Goal: Connect with others: Establish contact or relationships with other users

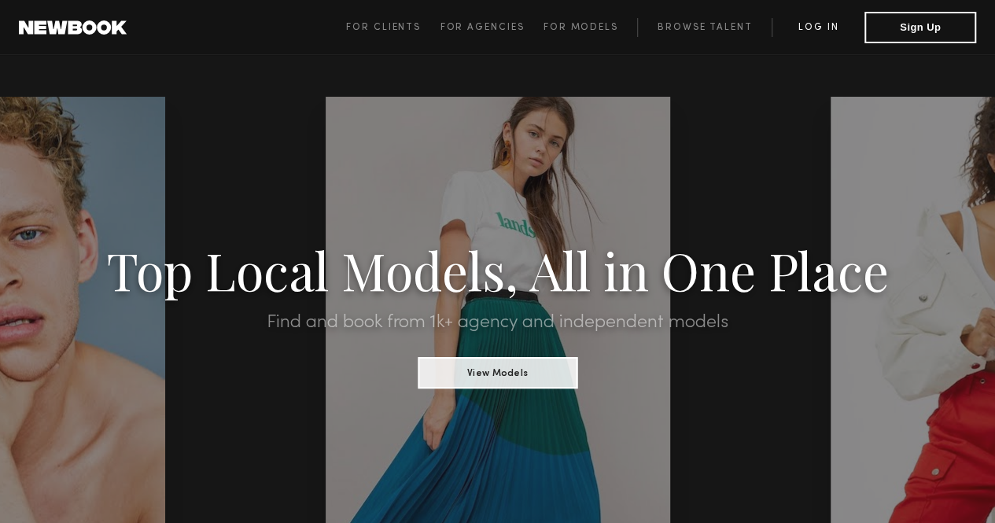
click at [813, 20] on link "Log in" at bounding box center [817, 27] width 93 height 19
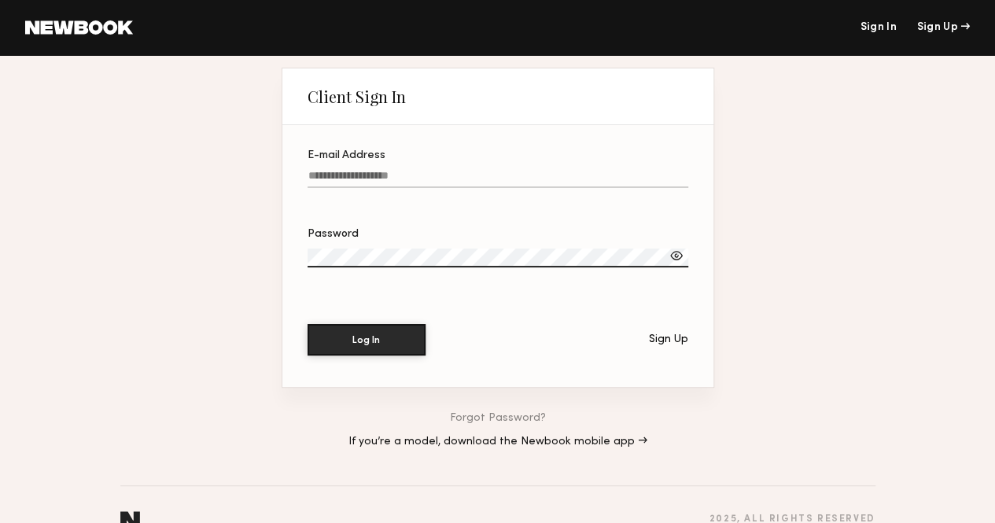
click at [359, 183] on input "E-mail Address" at bounding box center [497, 179] width 381 height 18
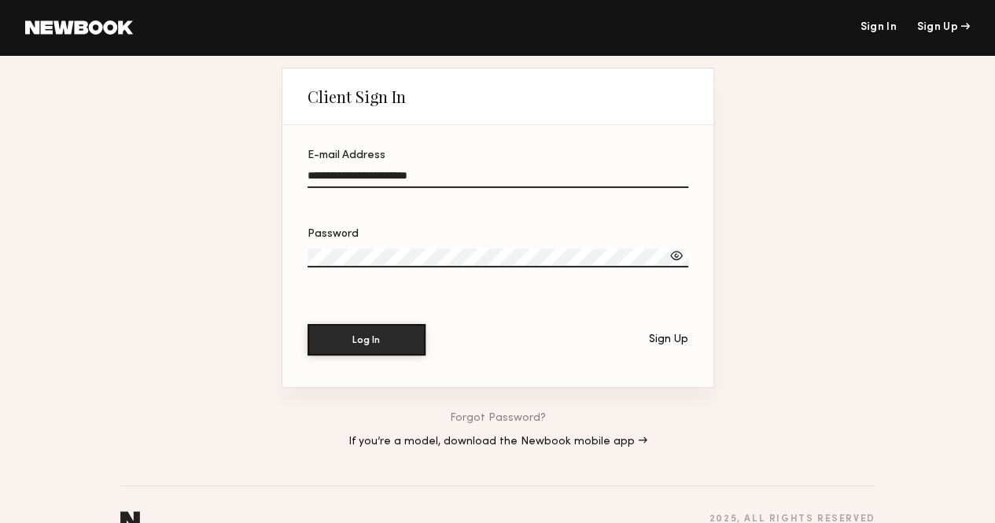
type input "**********"
click at [307, 324] on button "Log In" at bounding box center [366, 339] width 118 height 31
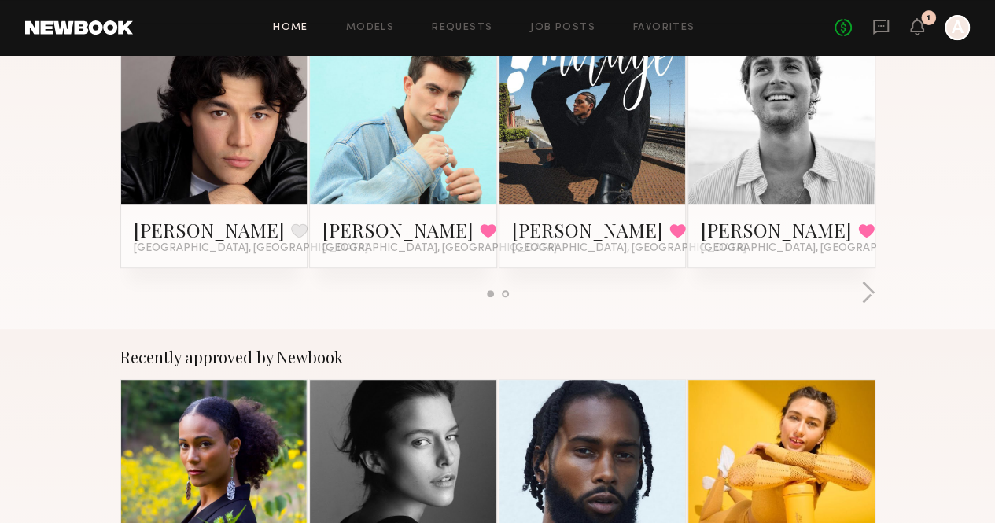
scroll to position [366, 0]
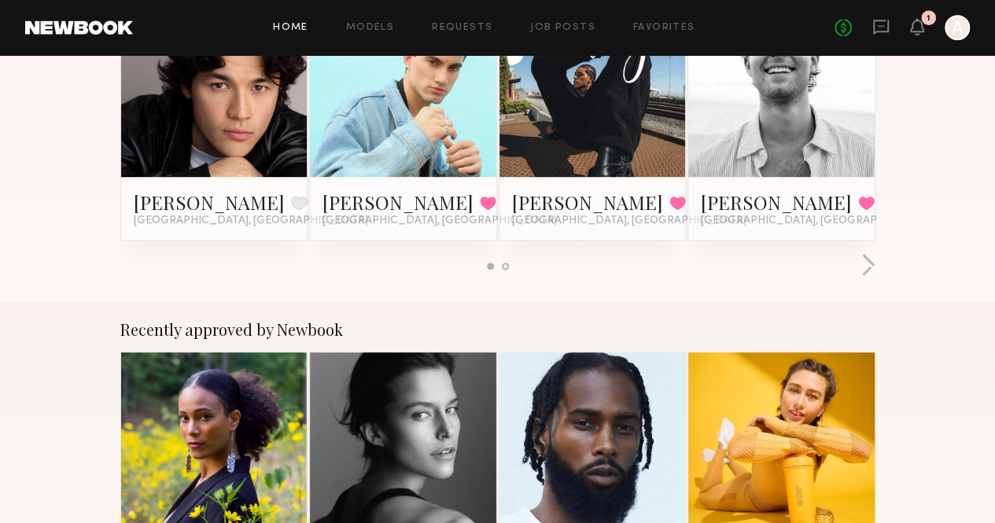
click at [564, 123] on link at bounding box center [593, 84] width 86 height 186
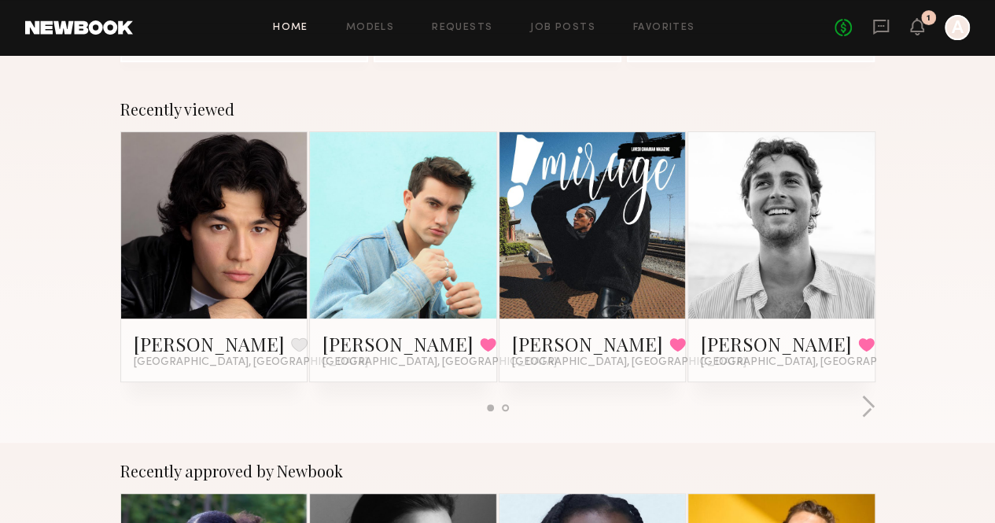
click at [431, 228] on link at bounding box center [403, 225] width 86 height 186
click at [875, 395] on button "button" at bounding box center [867, 408] width 15 height 26
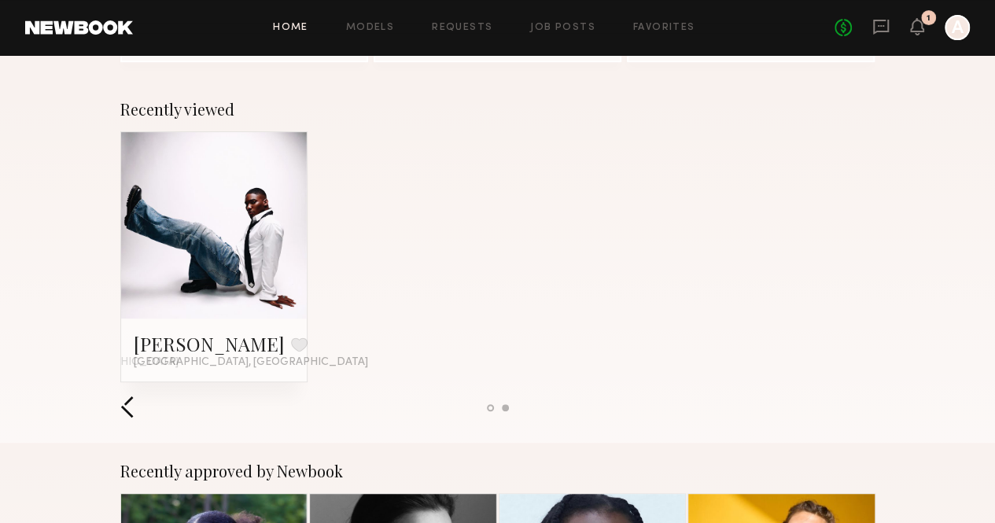
click at [120, 395] on button "button" at bounding box center [127, 408] width 15 height 26
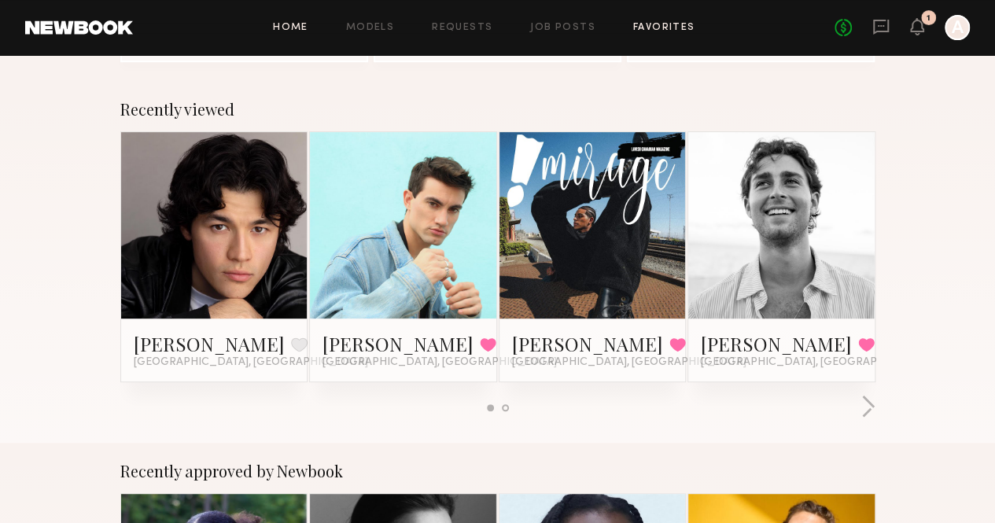
click at [646, 32] on link "Favorites" at bounding box center [664, 28] width 62 height 10
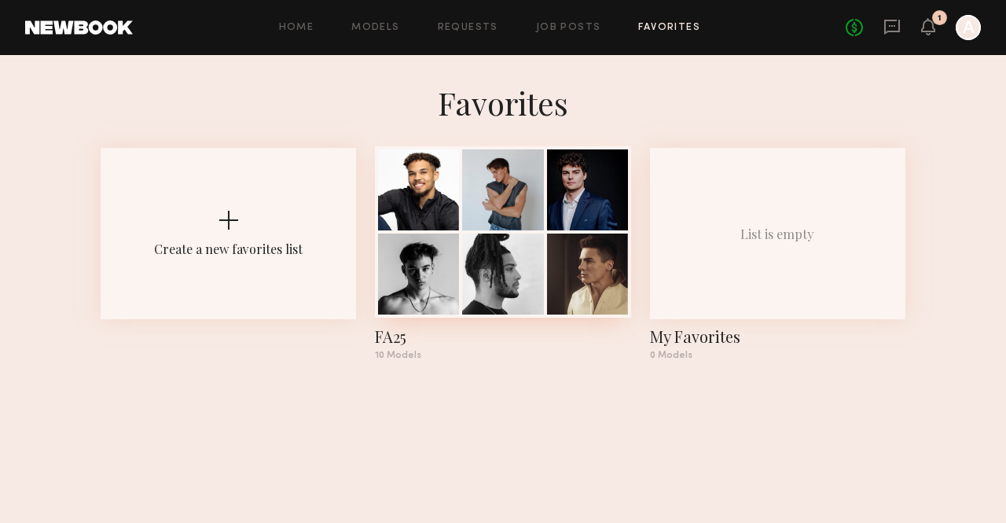
click at [505, 233] on div at bounding box center [503, 231] width 256 height 171
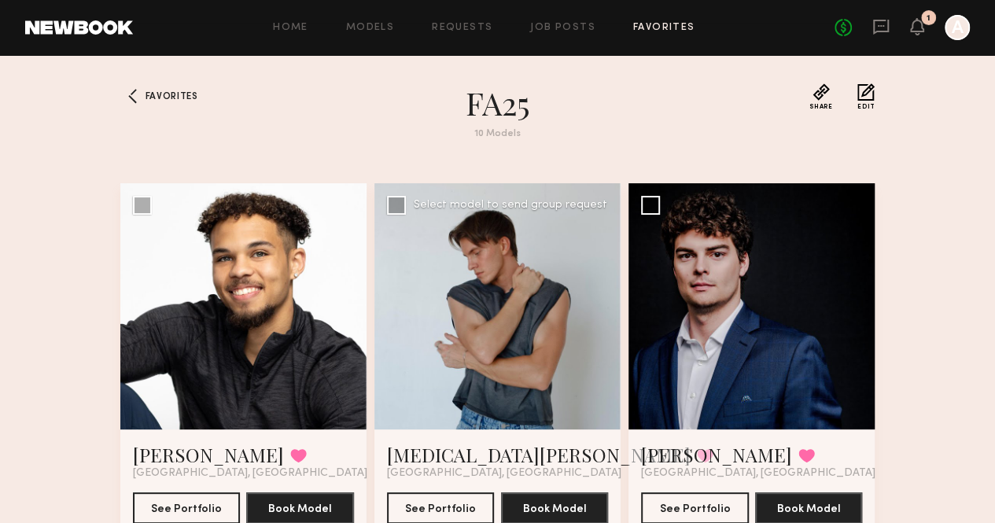
click at [511, 328] on div at bounding box center [497, 306] width 246 height 246
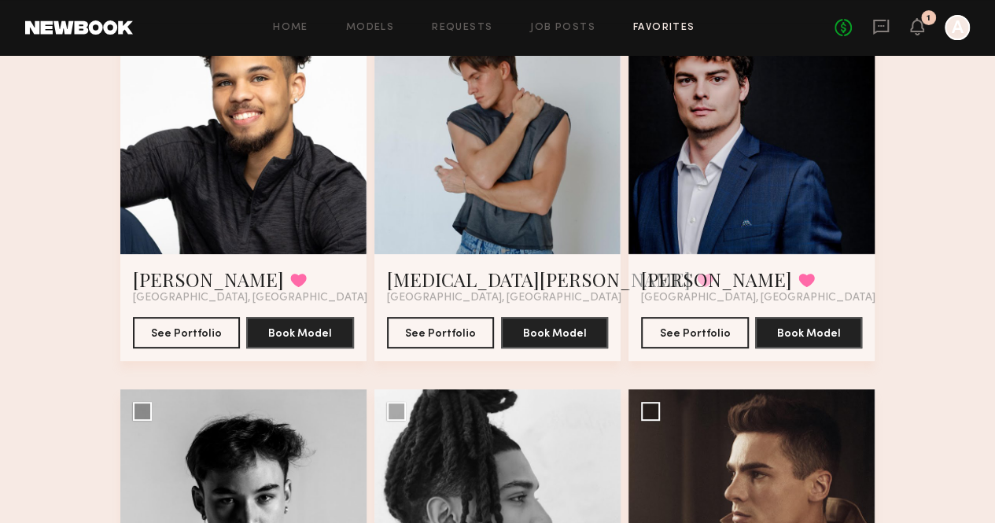
scroll to position [175, 0]
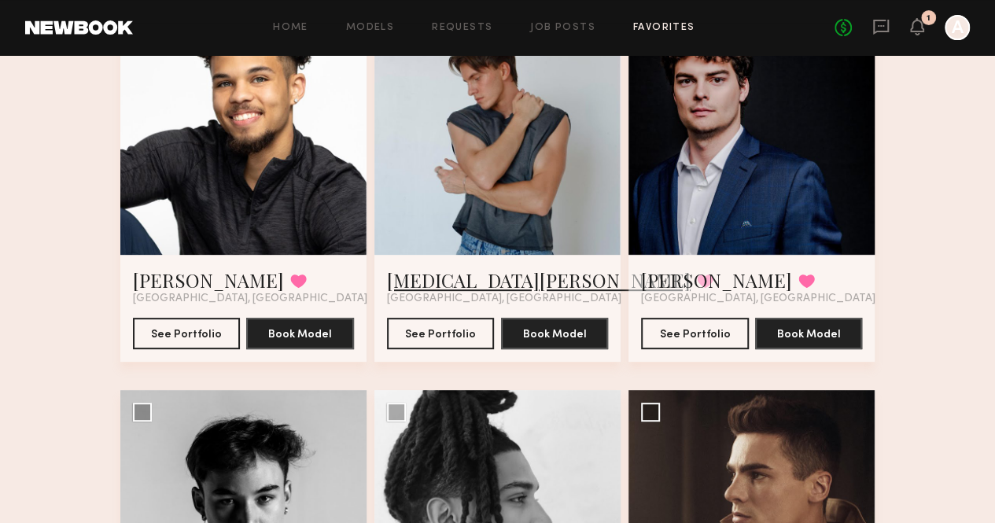
click at [410, 292] on link "Nikita M." at bounding box center [538, 279] width 303 height 25
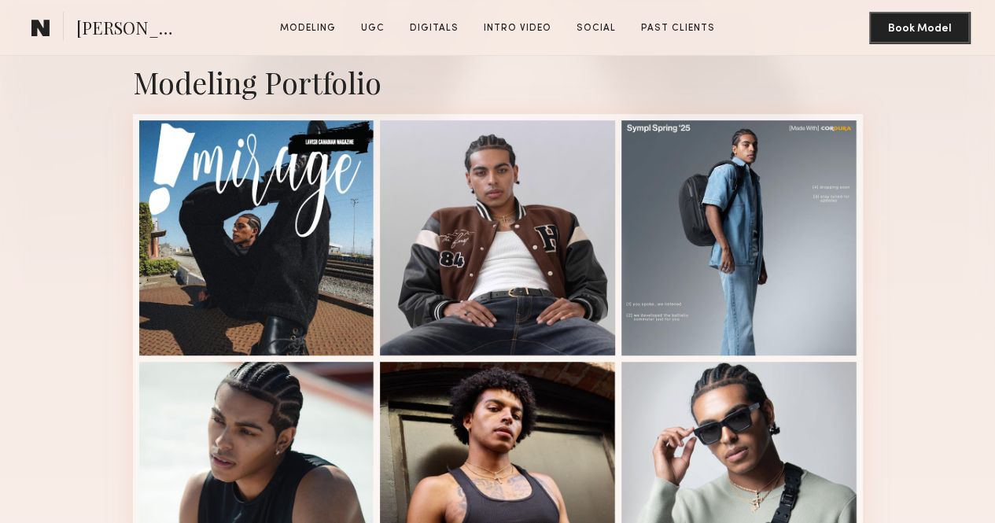
scroll to position [318, 0]
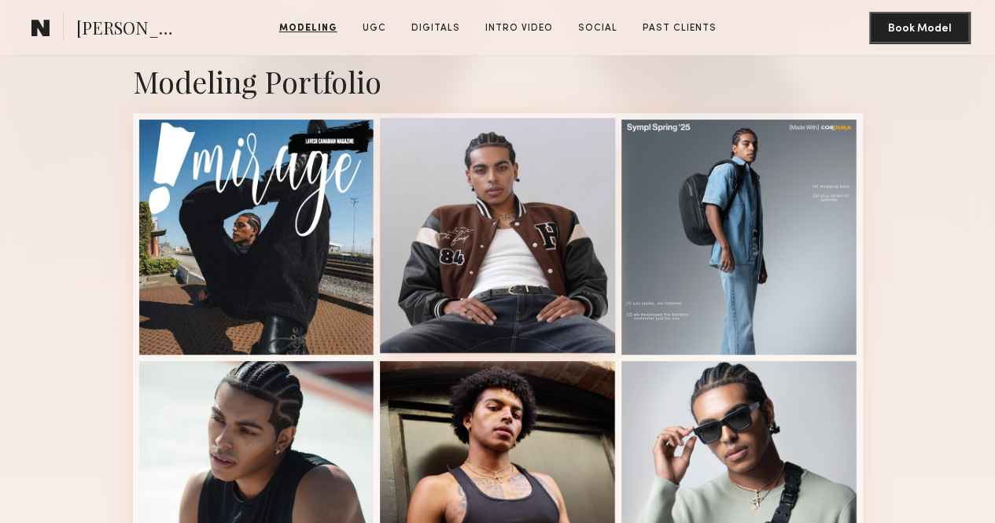
click at [451, 263] on div at bounding box center [497, 235] width 235 height 235
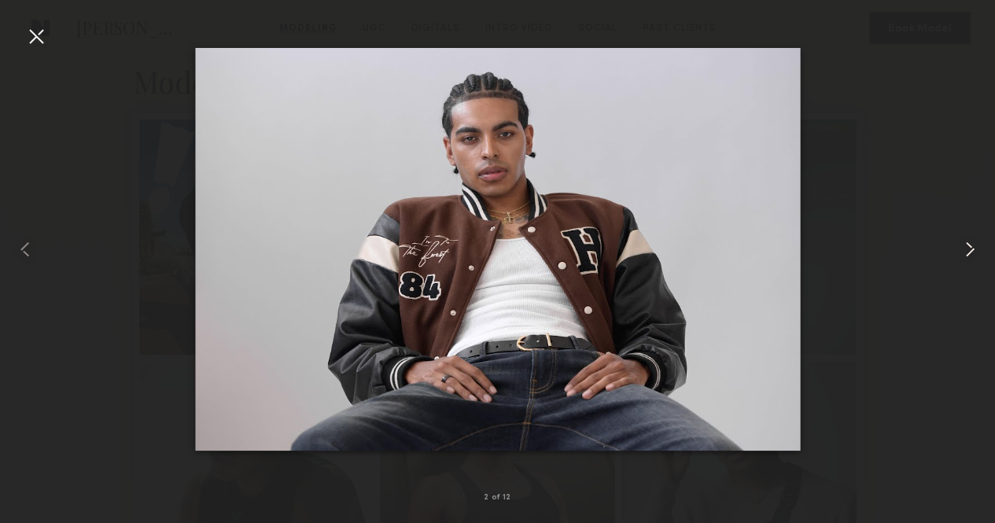
click at [969, 251] on common-icon at bounding box center [969, 249] width 25 height 25
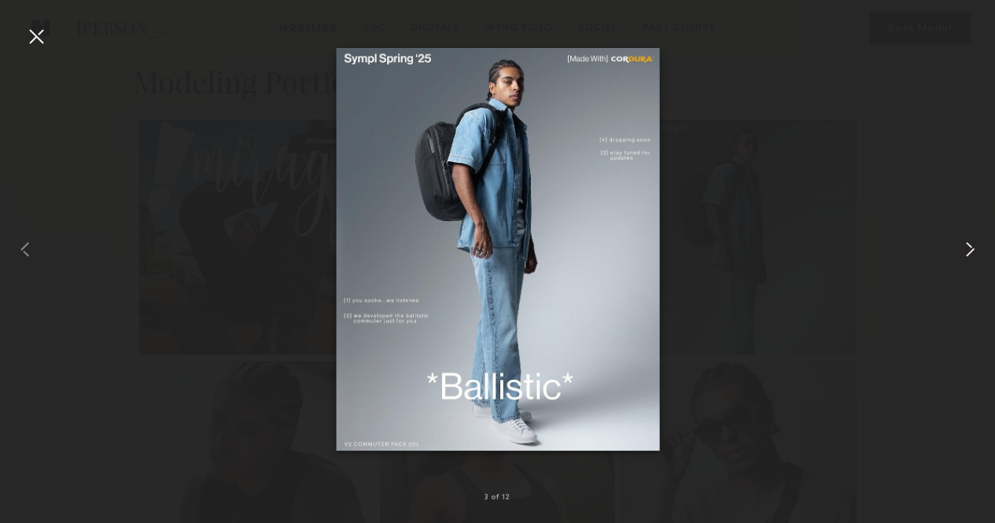
click at [969, 251] on common-icon at bounding box center [969, 249] width 25 height 25
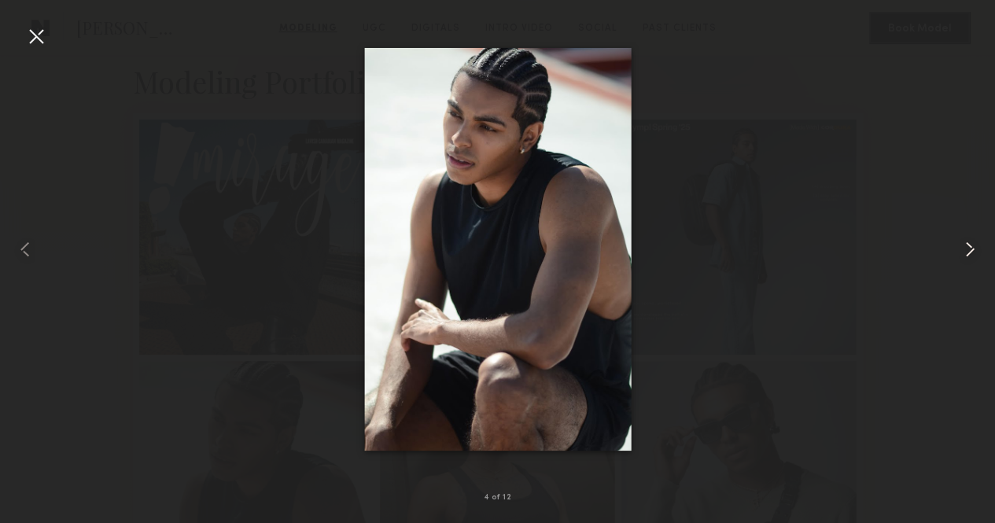
click at [969, 251] on common-icon at bounding box center [969, 249] width 25 height 25
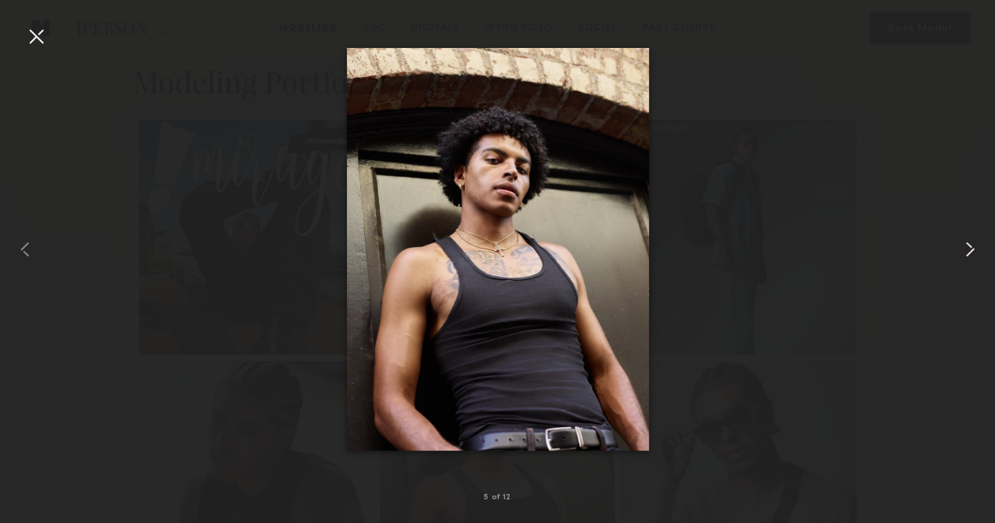
click at [969, 251] on common-icon at bounding box center [969, 249] width 25 height 25
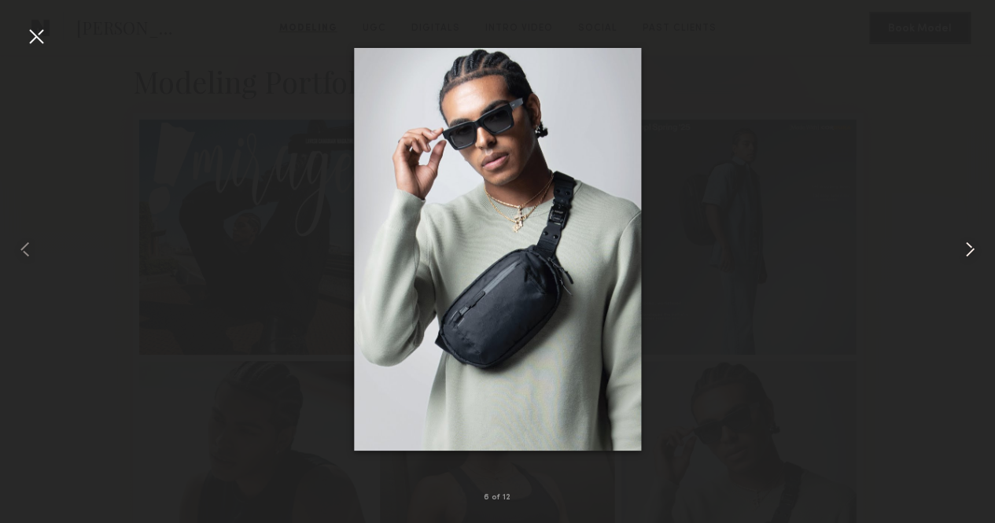
click at [969, 251] on common-icon at bounding box center [969, 249] width 25 height 25
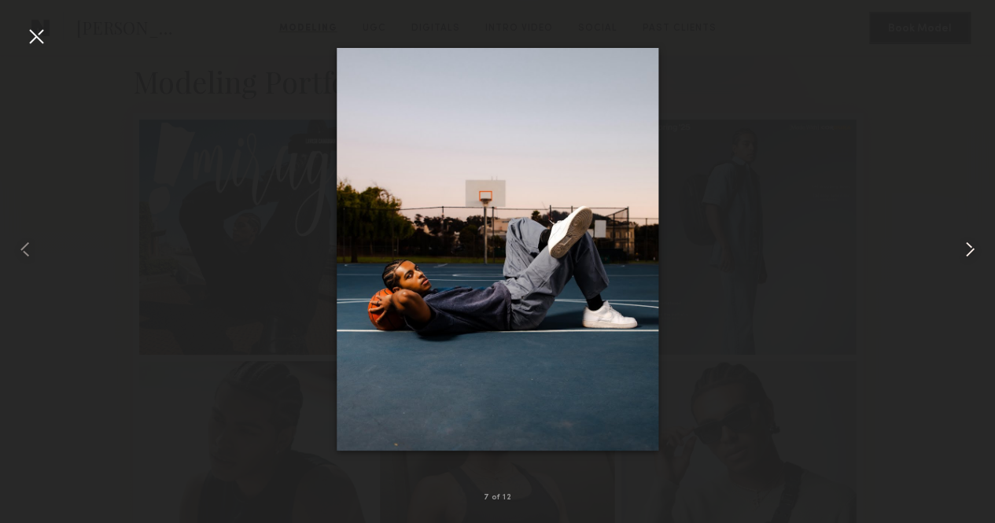
click at [969, 251] on common-icon at bounding box center [969, 249] width 25 height 25
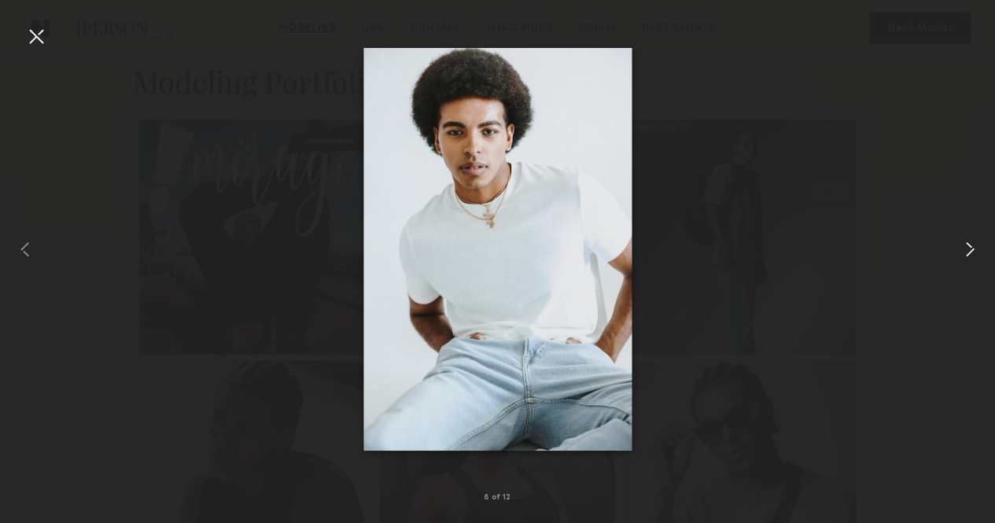
click at [969, 251] on common-icon at bounding box center [969, 249] width 25 height 25
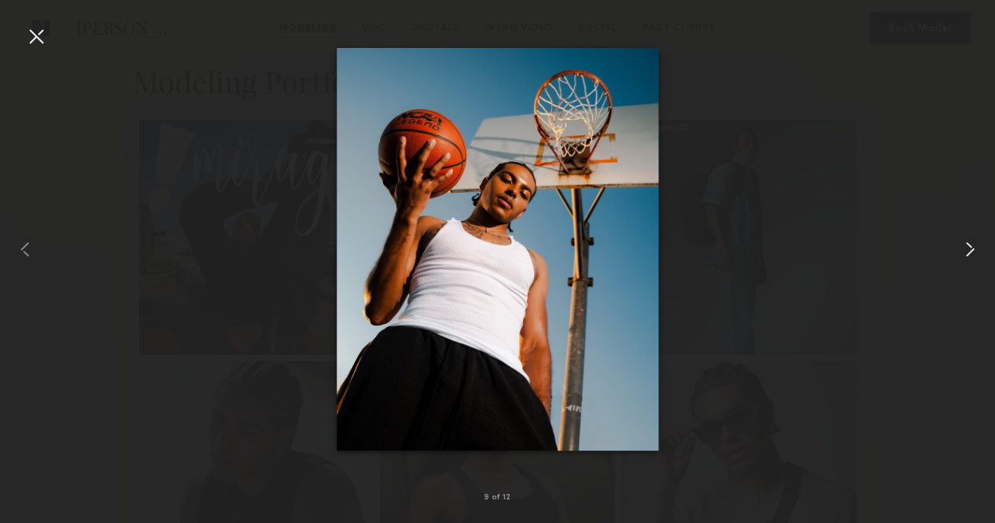
click at [969, 251] on common-icon at bounding box center [969, 249] width 25 height 25
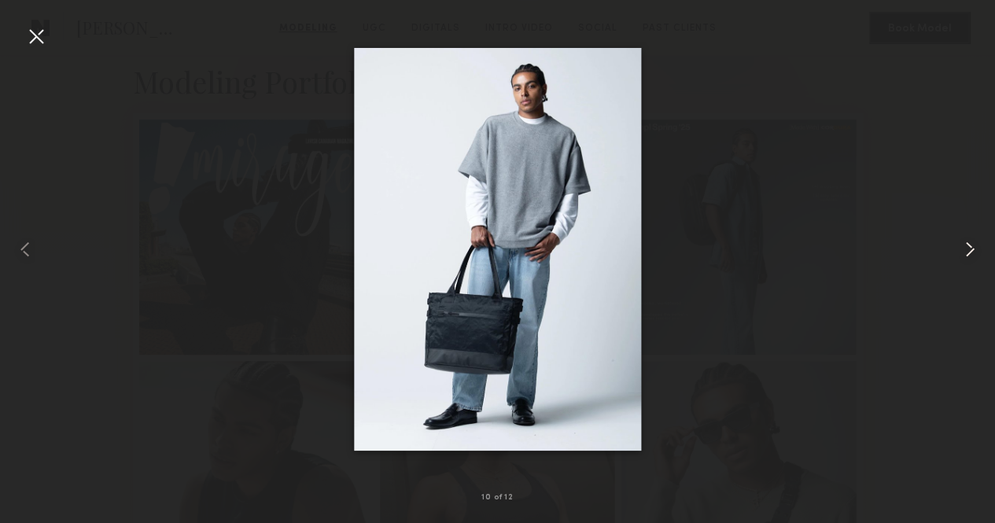
click at [969, 251] on common-icon at bounding box center [969, 249] width 25 height 25
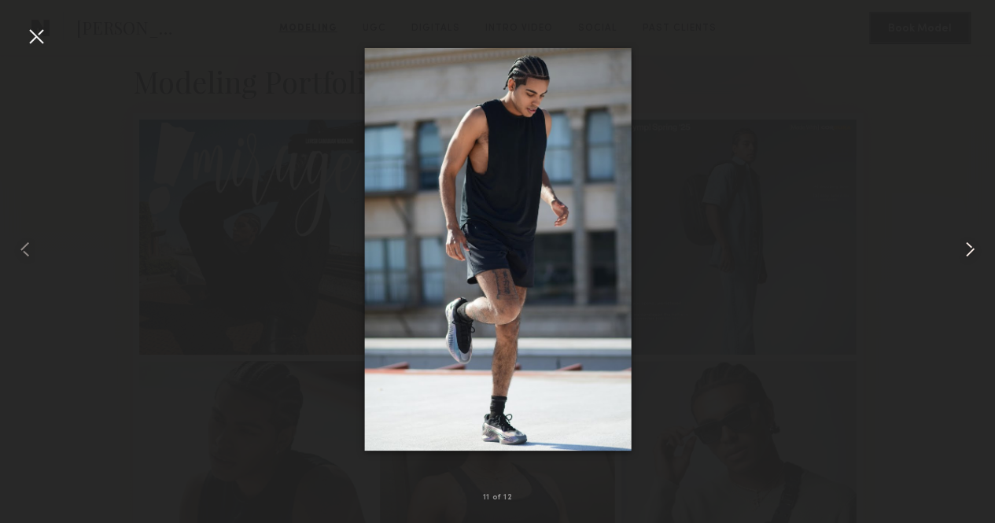
click at [969, 251] on common-icon at bounding box center [969, 249] width 25 height 25
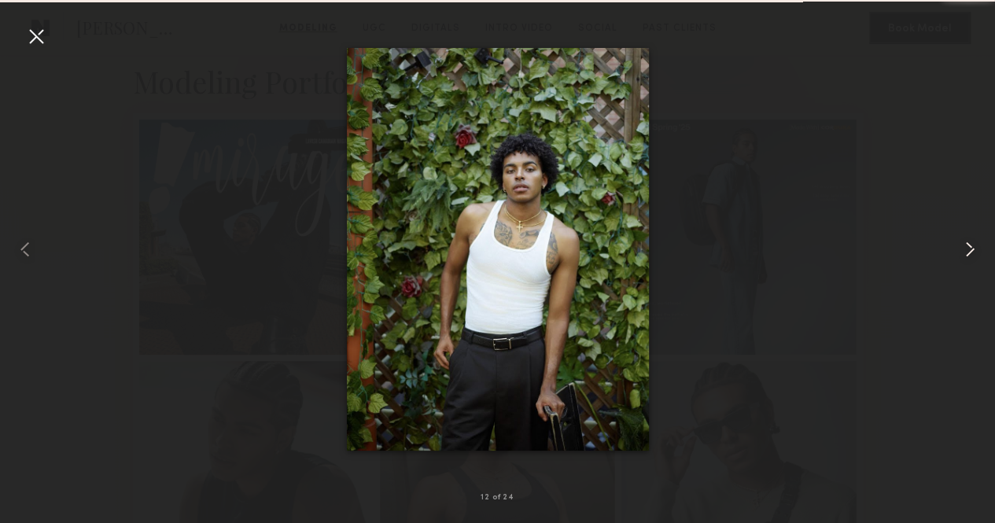
click at [969, 251] on common-icon at bounding box center [969, 249] width 25 height 25
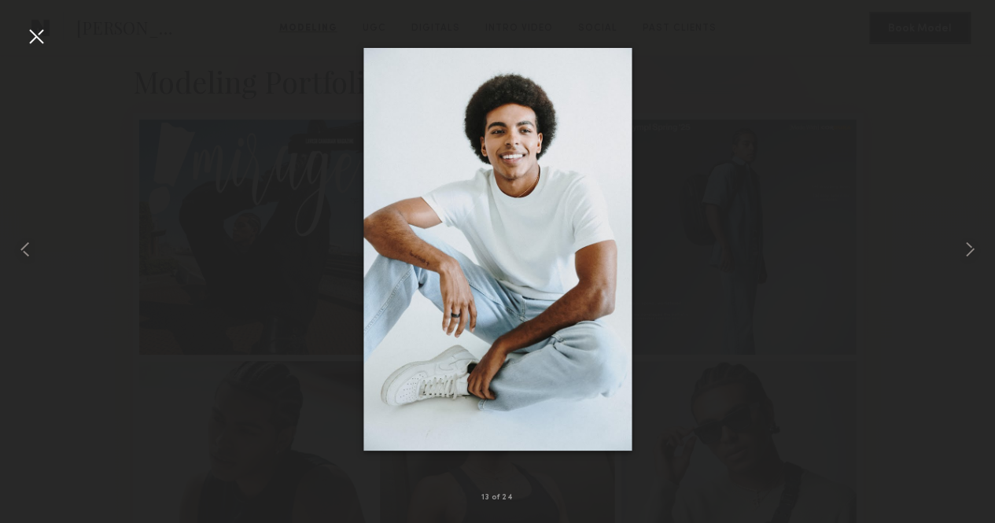
click at [24, 37] on div at bounding box center [36, 36] width 25 height 25
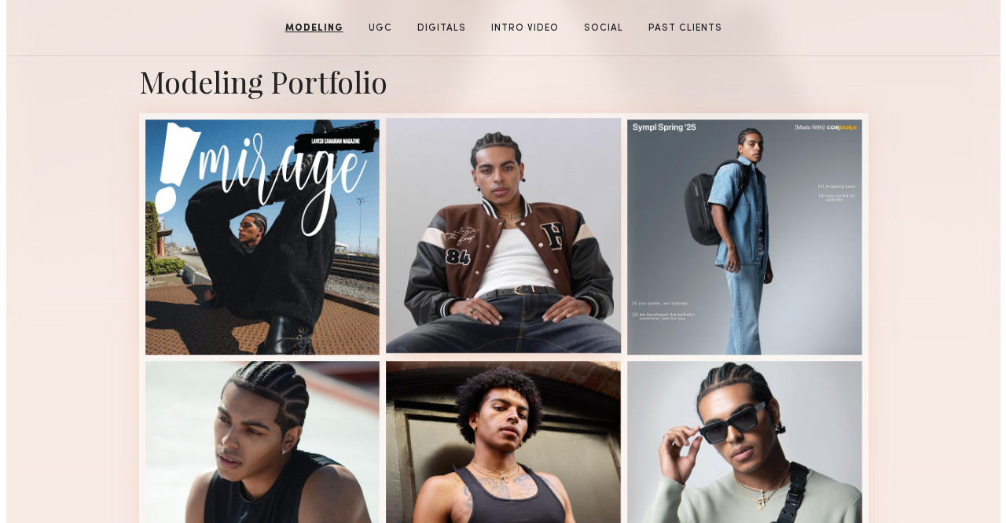
scroll to position [0, 0]
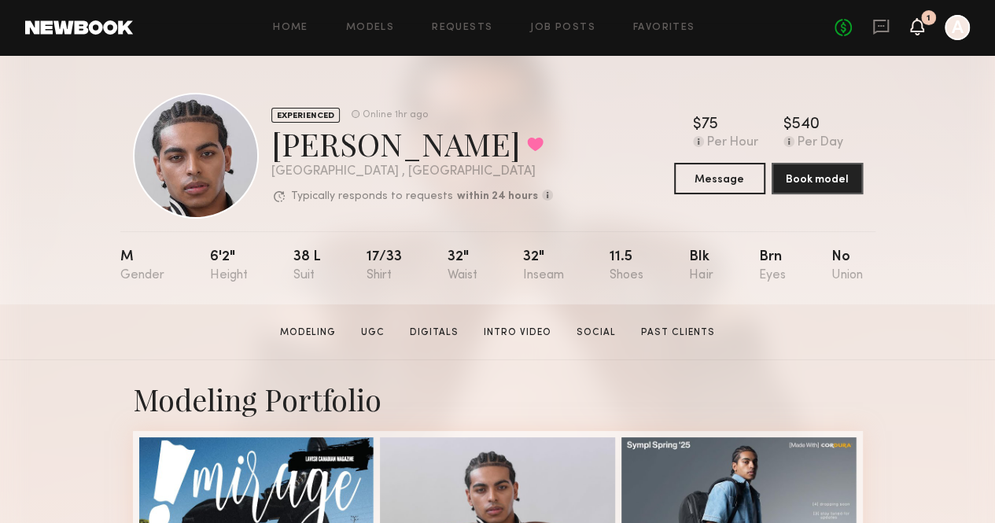
click at [915, 27] on icon at bounding box center [916, 25] width 13 height 11
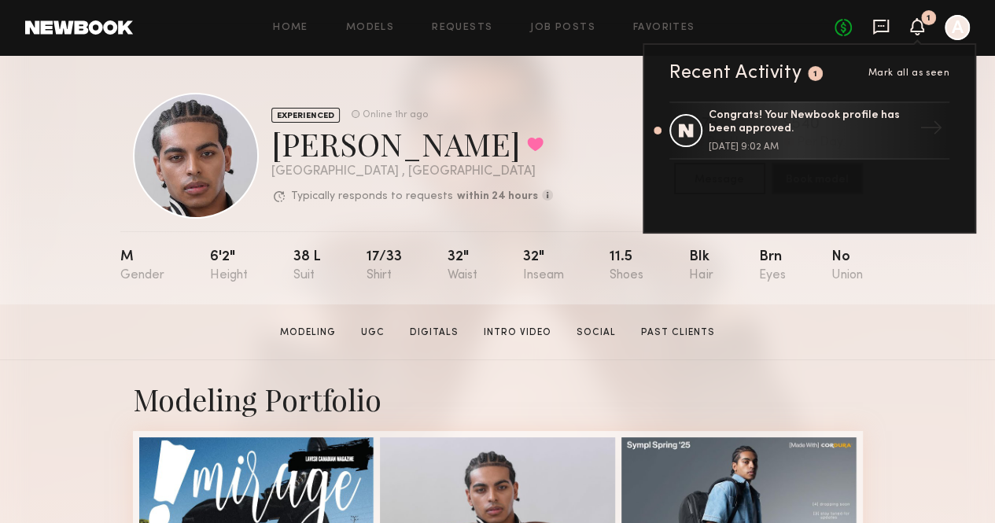
click at [879, 26] on icon at bounding box center [880, 26] width 6 height 2
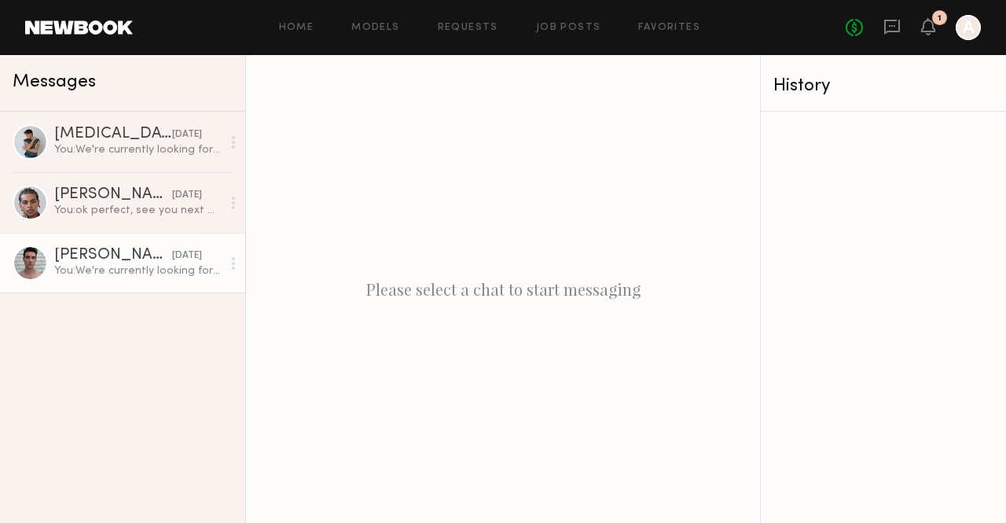
click at [142, 260] on div "Brad B." at bounding box center [113, 256] width 118 height 16
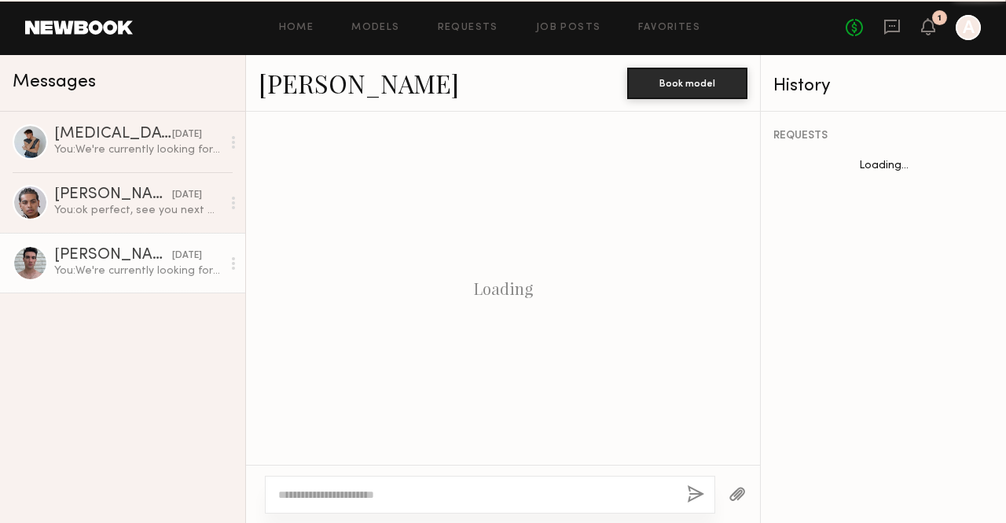
scroll to position [631, 0]
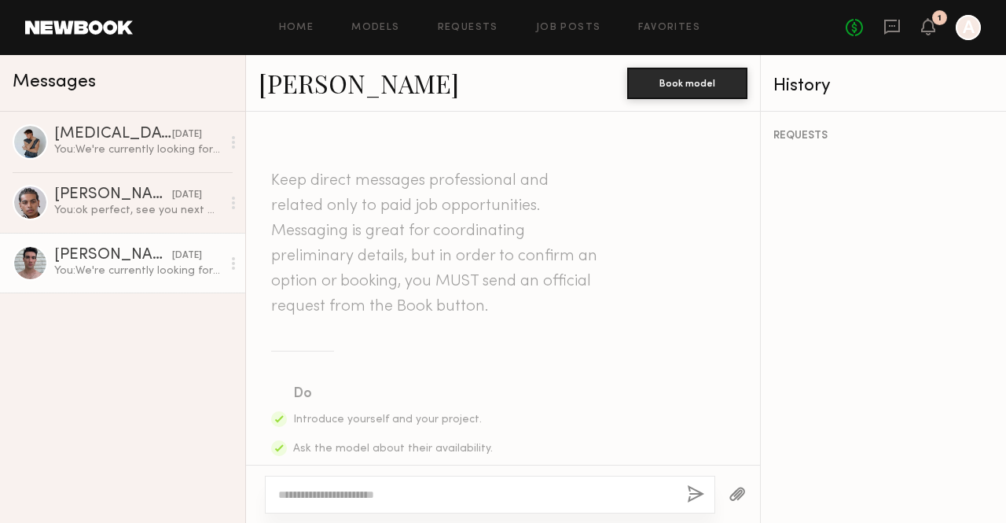
scroll to position [631, 0]
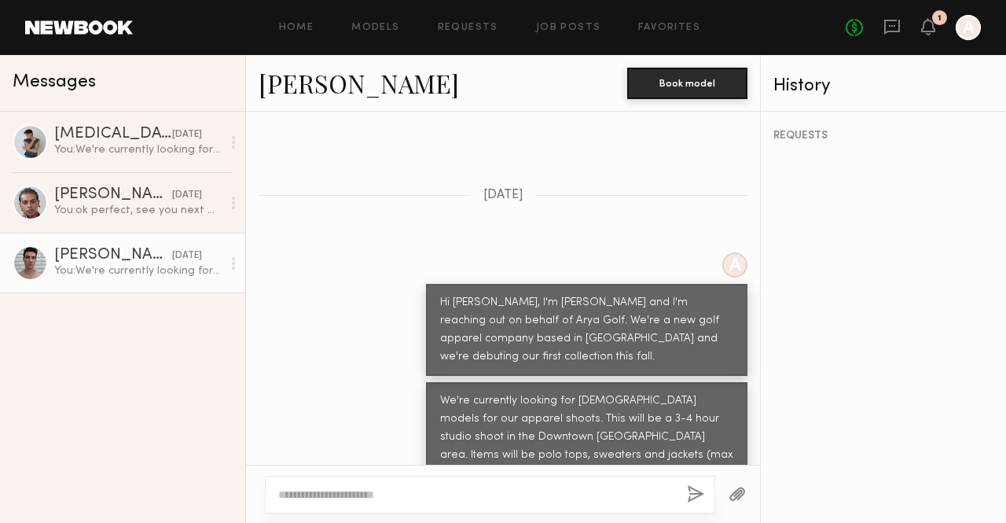
click at [33, 258] on div at bounding box center [30, 262] width 35 height 35
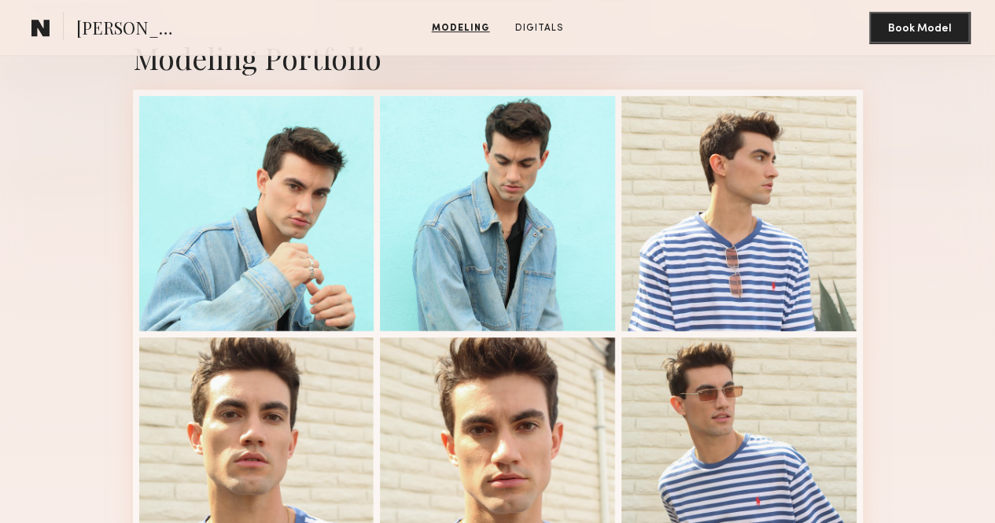
scroll to position [340, 0]
